Goal: Task Accomplishment & Management: Use online tool/utility

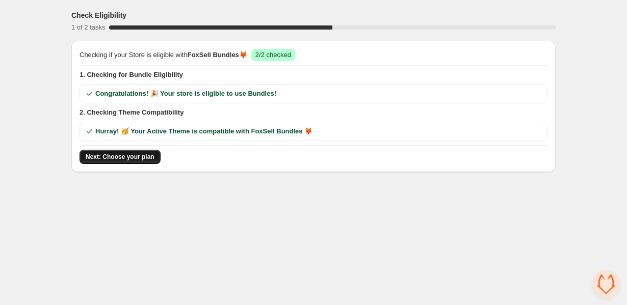
click at [127, 153] on span "Next: Choose your plan" at bounding box center [120, 157] width 69 height 8
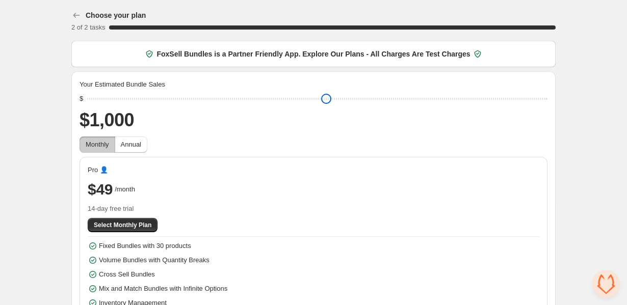
type input "****"
drag, startPoint x: 167, startPoint y: 97, endPoint x: 32, endPoint y: 99, distance: 135.5
click at [32, 100] on div "Choose your plan 2 of 2 tasks 100 % FoxSell Bundles is a Partner Friendly App. …" at bounding box center [313, 171] width 627 height 343
click at [112, 223] on span "Select Monthly Plan" at bounding box center [123, 225] width 58 height 8
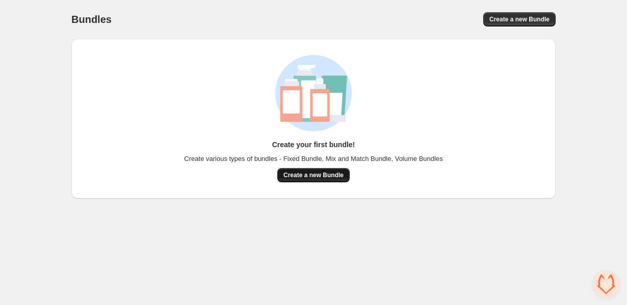
click at [316, 174] on span "Create a new Bundle" at bounding box center [313, 175] width 60 height 8
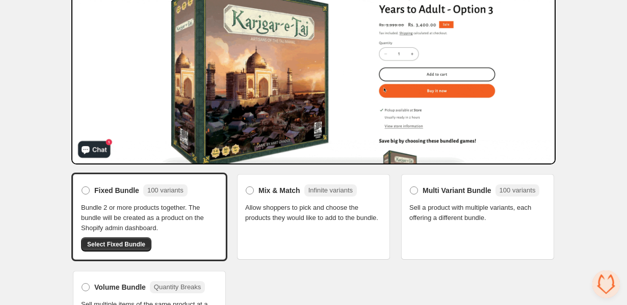
scroll to position [150, 0]
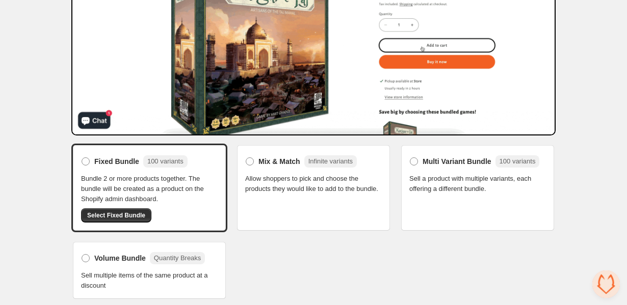
click at [300, 194] on span "Allow shoppers to pick and choose the products they would like to add to the bu…" at bounding box center [313, 184] width 137 height 20
click at [452, 167] on label "Multi Variant Bundle 100 variants" at bounding box center [474, 161] width 130 height 16
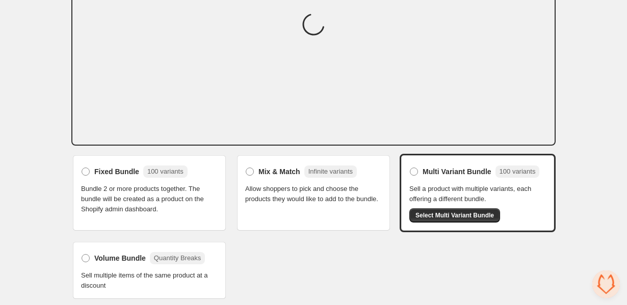
click at [313, 190] on span "Allow shoppers to pick and choose the products they would like to add to the bu…" at bounding box center [313, 194] width 137 height 20
click at [261, 169] on span "Mix & Match" at bounding box center [279, 172] width 42 height 10
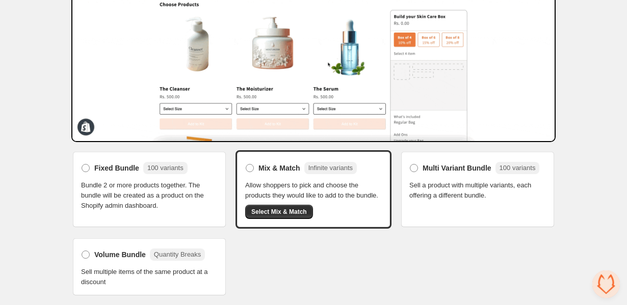
scroll to position [150, 0]
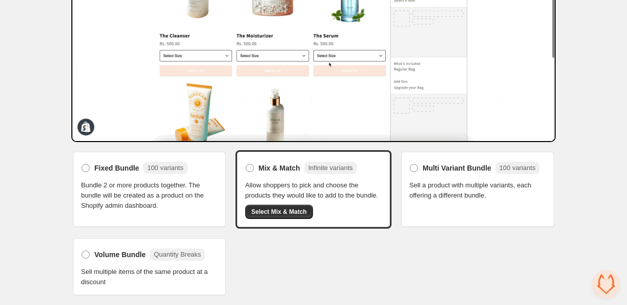
click at [123, 271] on span "Sell multiple items of the same product at a discount" at bounding box center [149, 277] width 137 height 20
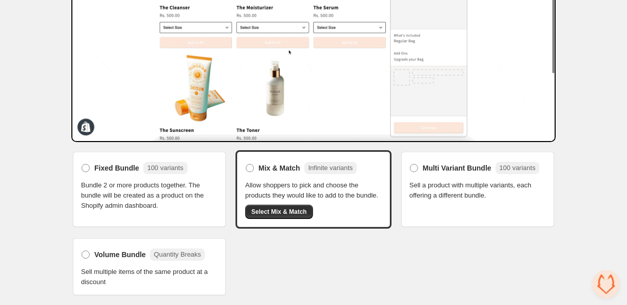
click at [85, 264] on div "Volume Bundle Quantity Breaks Sell multiple items of the same product at a disc…" at bounding box center [149, 267] width 137 height 41
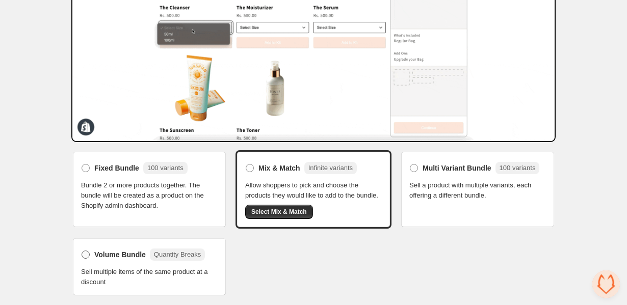
click at [85, 261] on label "Volume Bundle Quantity Breaks" at bounding box center [143, 255] width 124 height 16
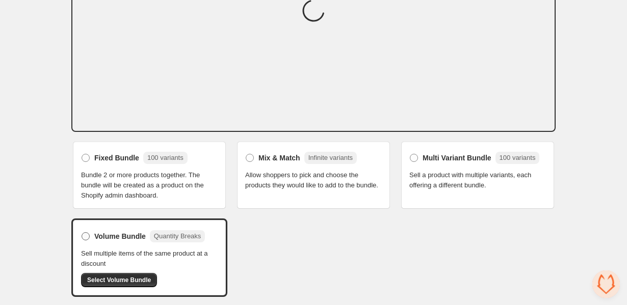
scroll to position [143, 0]
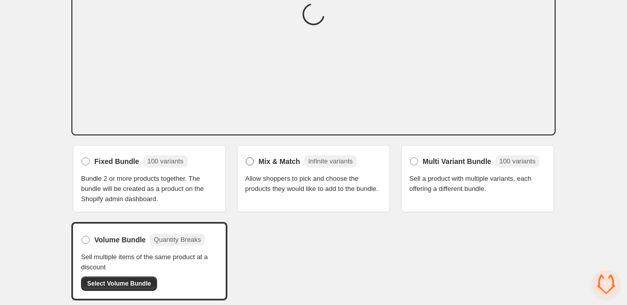
click at [248, 160] on span at bounding box center [250, 161] width 8 height 8
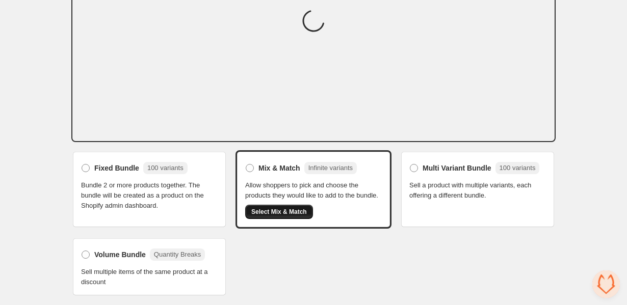
click at [274, 213] on span "Select Mix & Match" at bounding box center [279, 212] width 56 height 8
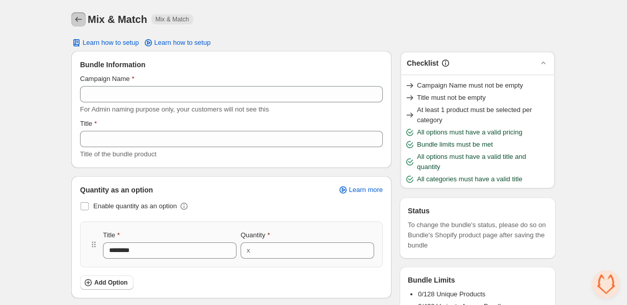
click at [78, 20] on icon "Back" at bounding box center [78, 19] width 10 height 10
click at [73, 17] on icon "Back" at bounding box center [78, 19] width 10 height 10
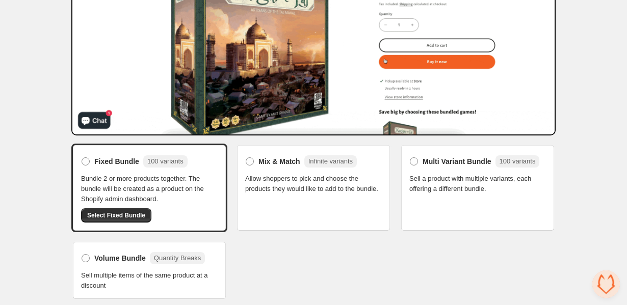
scroll to position [136, 0]
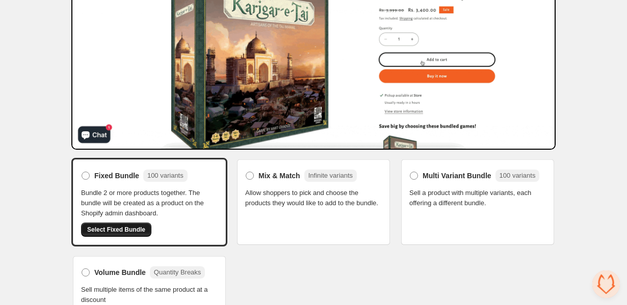
click at [137, 230] on span "Select Fixed Bundle" at bounding box center [116, 230] width 58 height 8
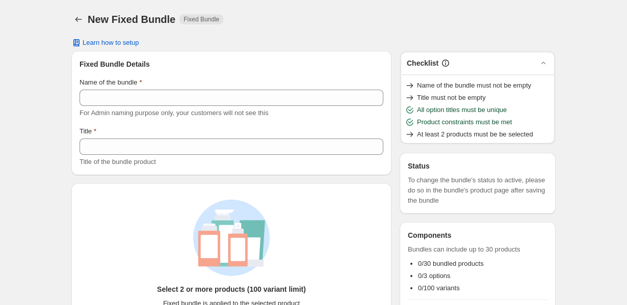
click at [427, 121] on span "Product constraints must be met" at bounding box center [464, 122] width 95 height 10
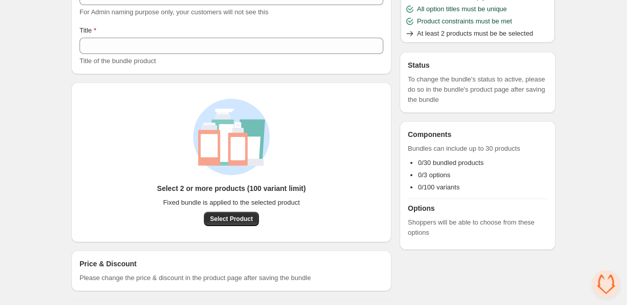
scroll to position [104, 0]
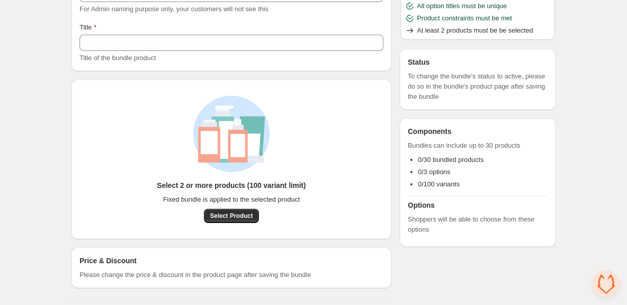
click at [219, 194] on div "Select 2 or more products (100 variant limit) Fixed bundle is applied to the se…" at bounding box center [231, 201] width 149 height 43
click at [186, 191] on div "Select 2 or more products (100 variant limit) Fixed bundle is applied to the se…" at bounding box center [231, 201] width 149 height 43
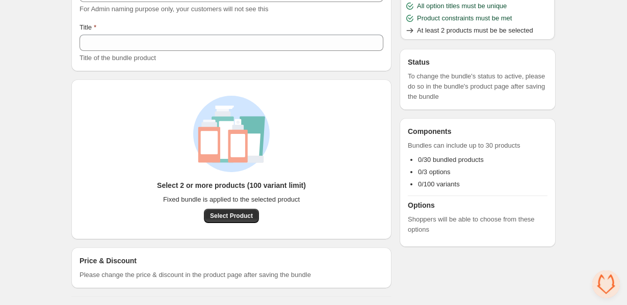
click at [186, 191] on div "Select 2 or more products (100 variant limit) Fixed bundle is applied to the se…" at bounding box center [231, 201] width 149 height 43
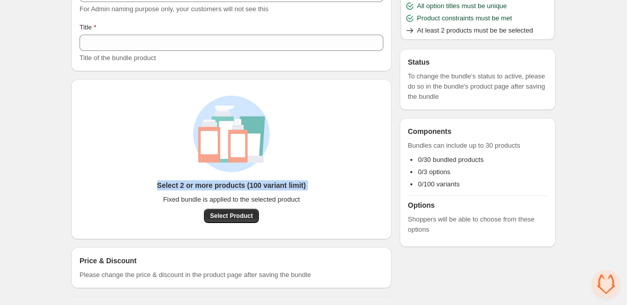
click at [186, 193] on div "Select 2 or more products (100 variant limit) Fixed bundle is applied to the se…" at bounding box center [231, 201] width 149 height 43
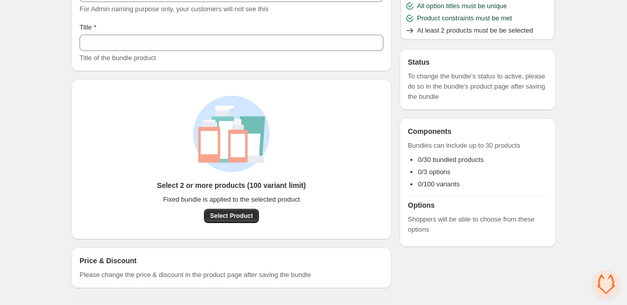
click at [186, 193] on div "Select 2 or more products (100 variant limit) Fixed bundle is applied to the se…" at bounding box center [231, 201] width 149 height 43
click at [218, 202] on span "Fixed bundle is applied to the selected product" at bounding box center [231, 200] width 137 height 10
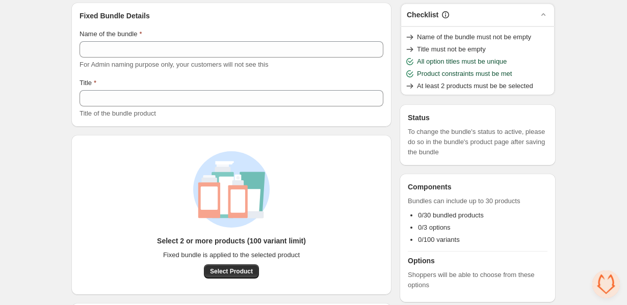
scroll to position [0, 0]
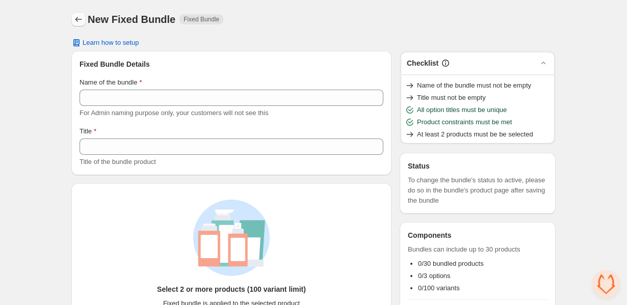
click at [77, 18] on icon "Back" at bounding box center [78, 19] width 10 height 10
